Goal: Task Accomplishment & Management: Manage account settings

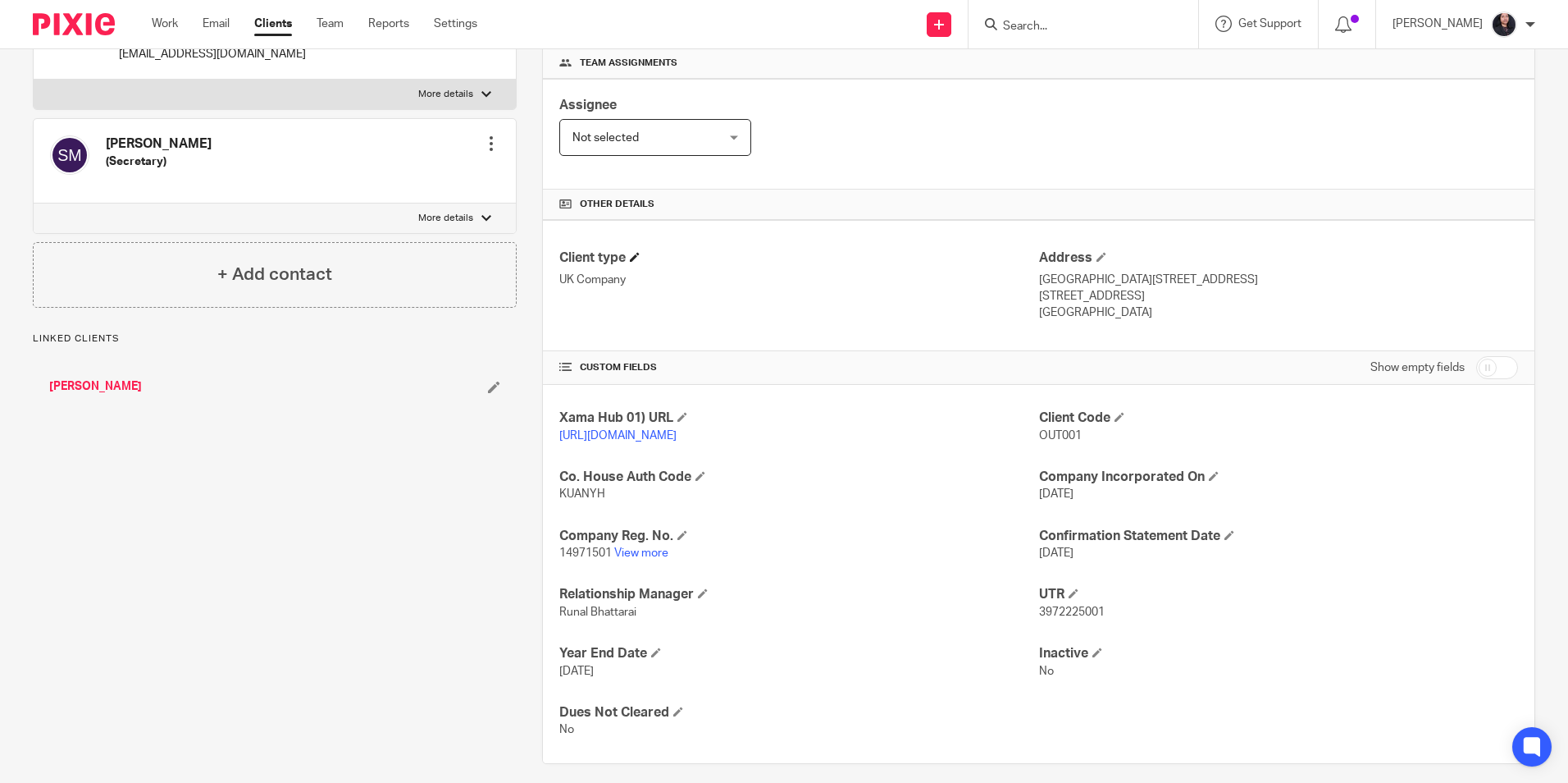
scroll to position [277, 0]
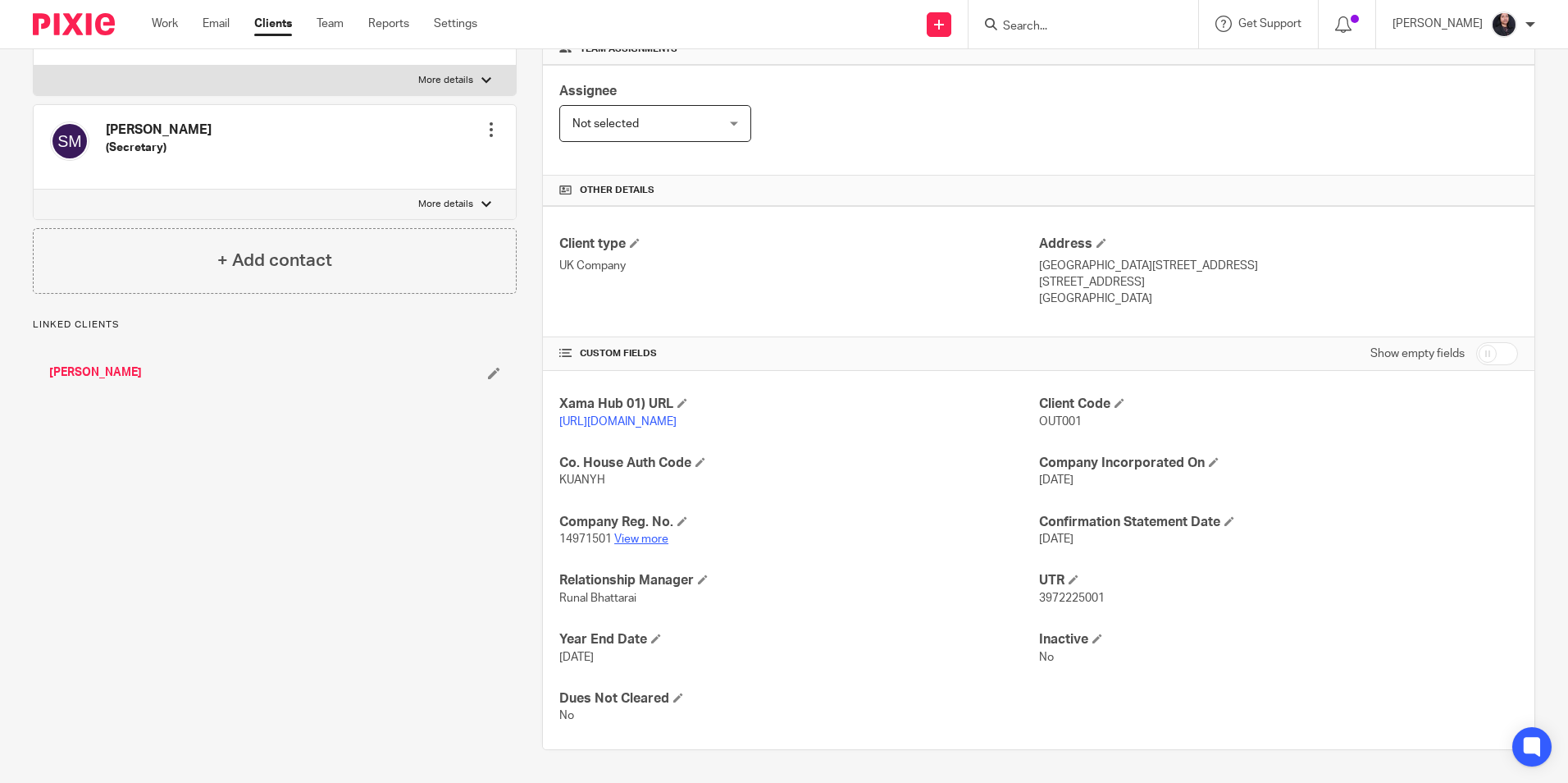
click at [632, 540] on link "View more" at bounding box center [641, 539] width 55 height 11
